Goal: Information Seeking & Learning: Learn about a topic

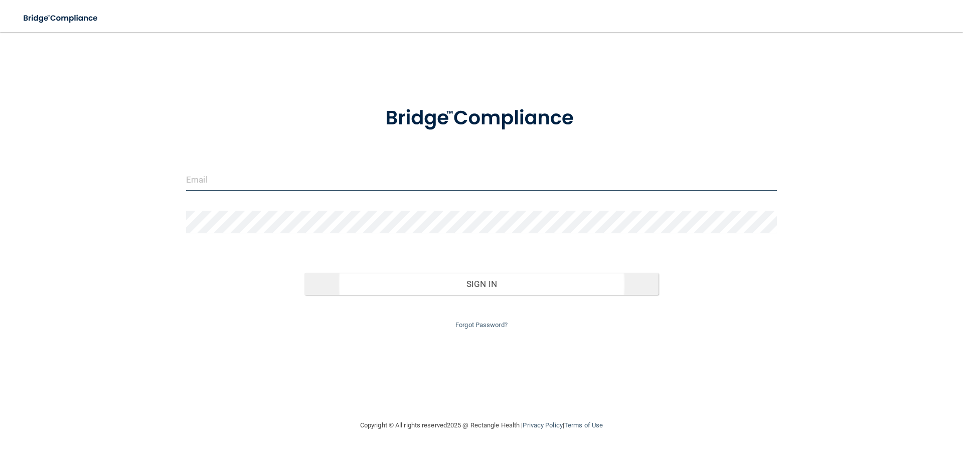
type input "[EMAIL_ADDRESS][DOMAIN_NAME]"
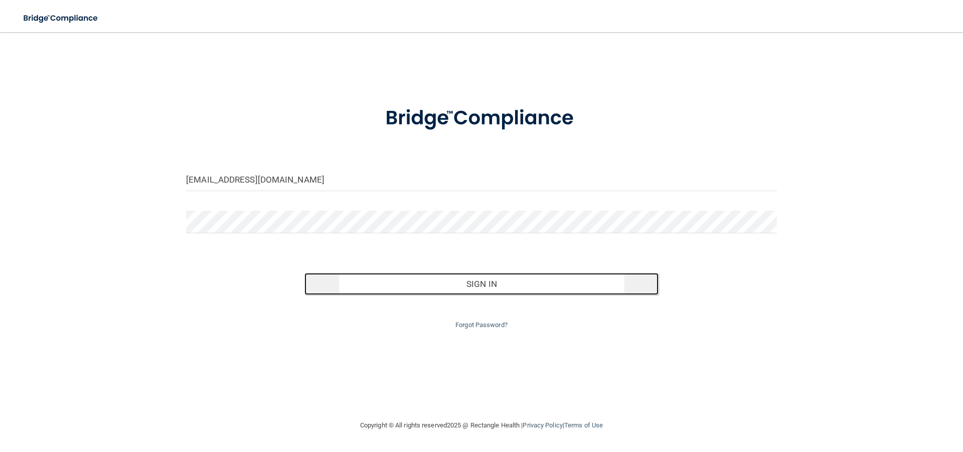
click at [603, 280] on button "Sign In" at bounding box center [481, 284] width 355 height 22
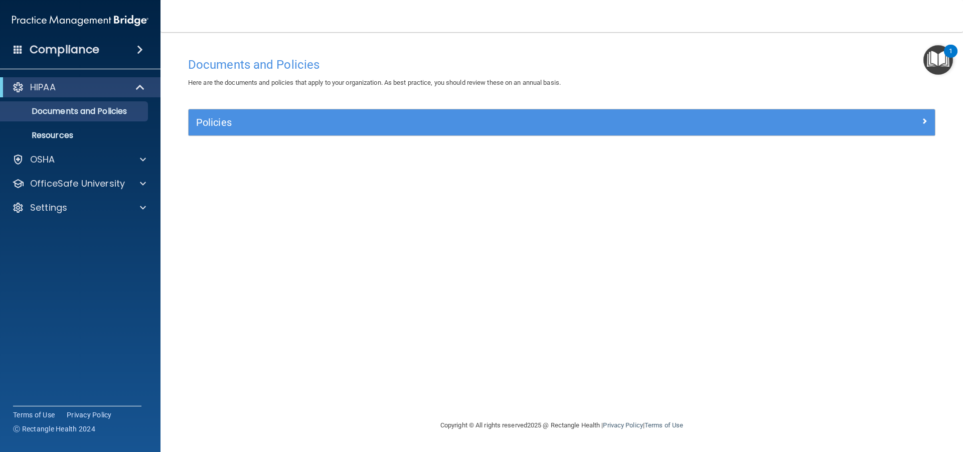
click at [934, 53] on img "Open Resource Center, 1 new notification" at bounding box center [938, 60] width 30 height 30
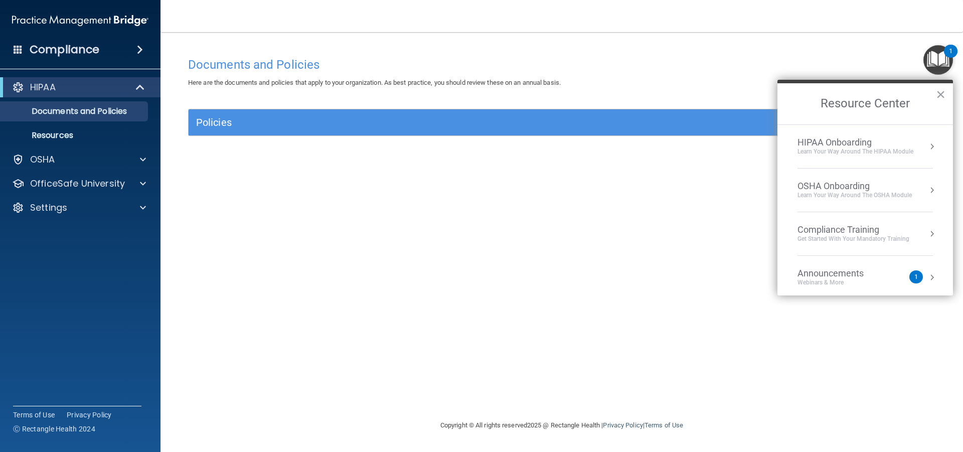
click at [932, 53] on img "Open Resource Center, 1 new notification" at bounding box center [938, 60] width 30 height 30
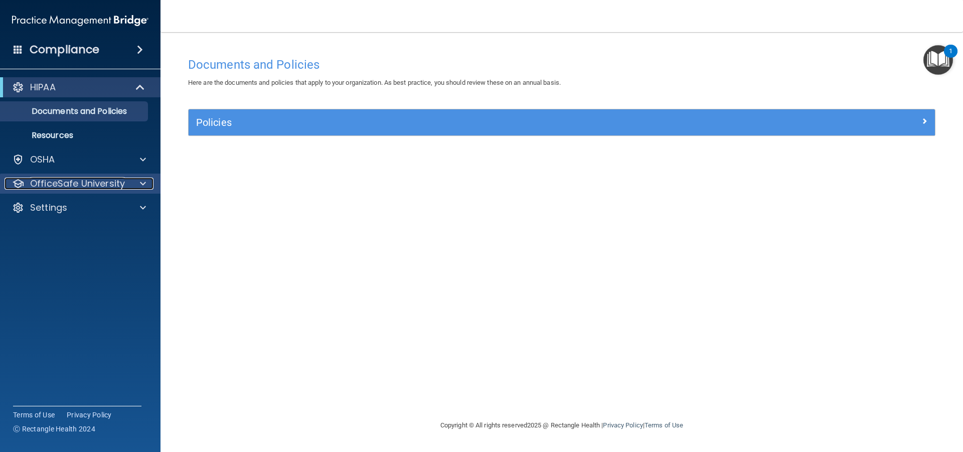
click at [105, 183] on p "OfficeSafe University" at bounding box center [77, 184] width 95 height 12
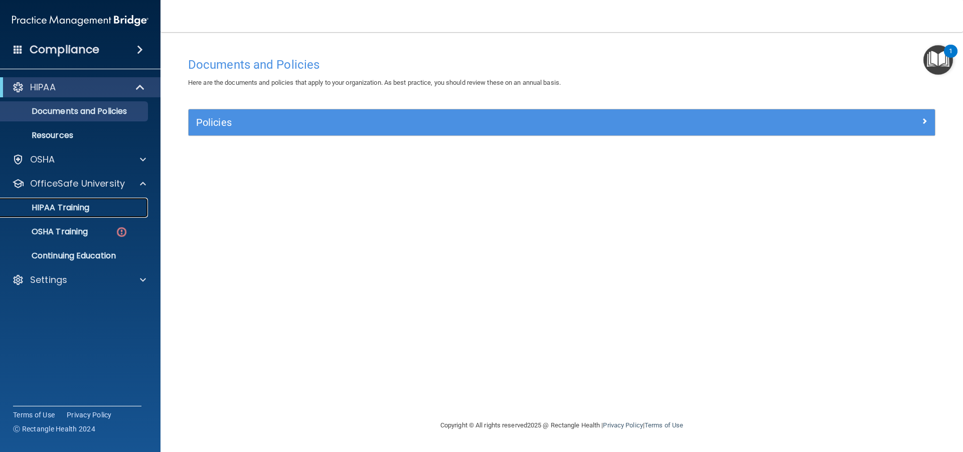
click at [111, 209] on div "HIPAA Training" at bounding box center [75, 208] width 137 height 10
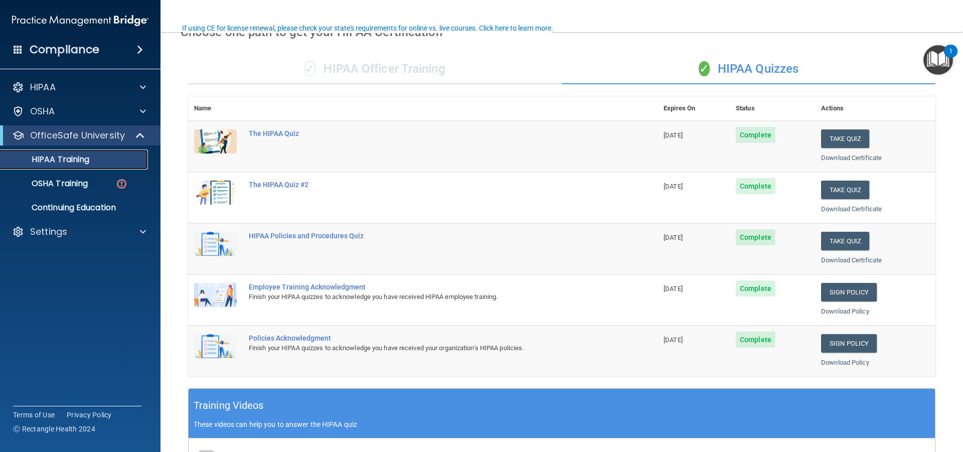
scroll to position [50, 0]
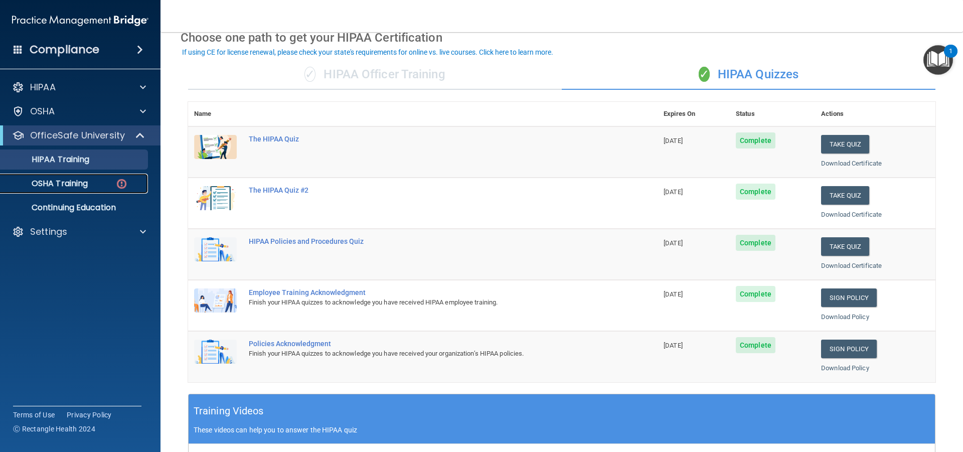
click at [114, 181] on div "OSHA Training" at bounding box center [75, 184] width 137 height 10
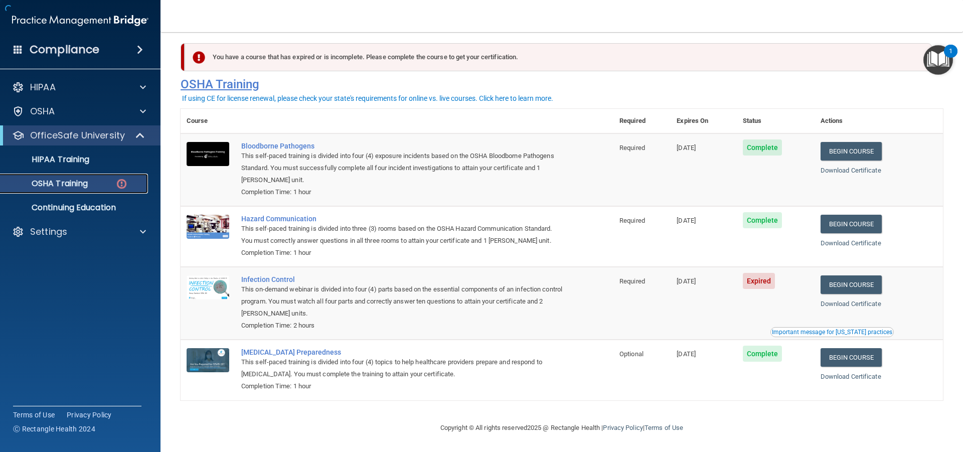
scroll to position [10, 0]
